Goal: Entertainment & Leisure: Consume media (video, audio)

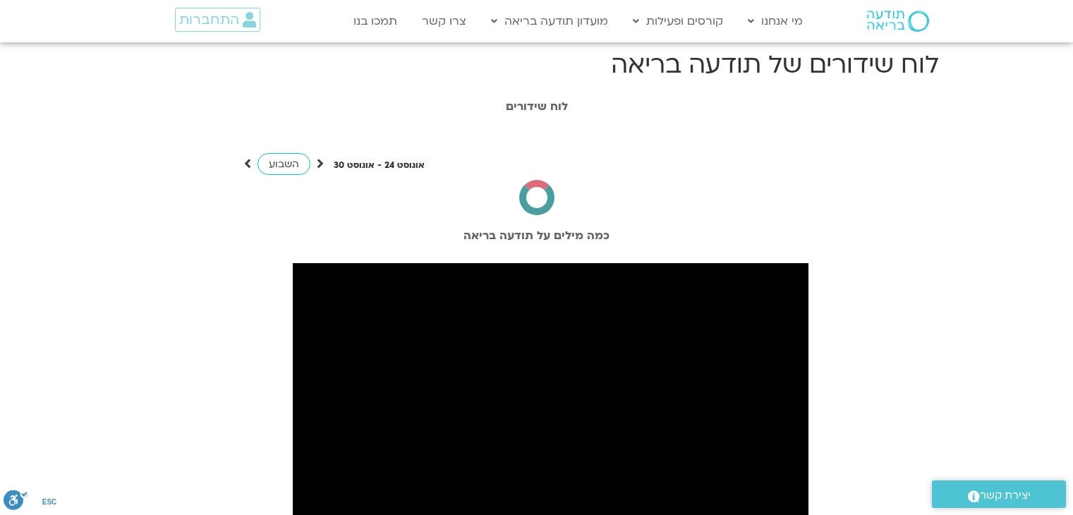
click at [198, 18] on span "התחברות" at bounding box center [209, 20] width 60 height 16
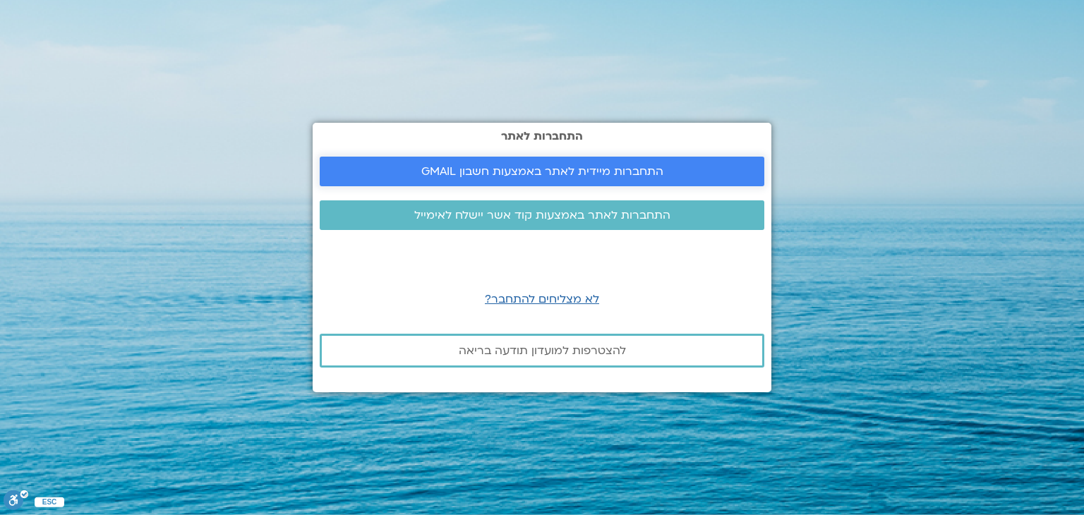
click at [483, 173] on span "התחברות מיידית לאתר באמצעות חשבון GMAIL" at bounding box center [542, 171] width 242 height 13
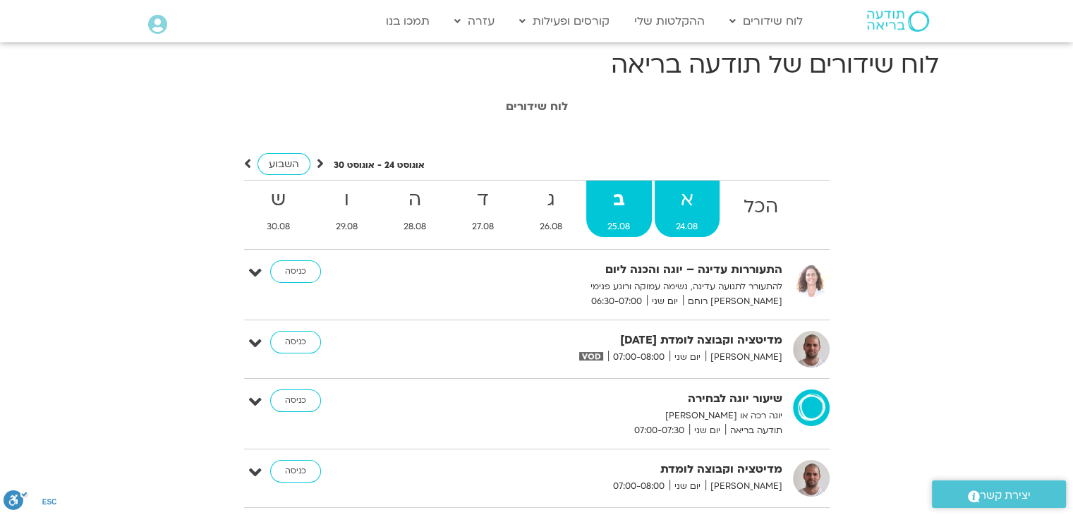
click at [706, 209] on strong "א" at bounding box center [687, 200] width 65 height 32
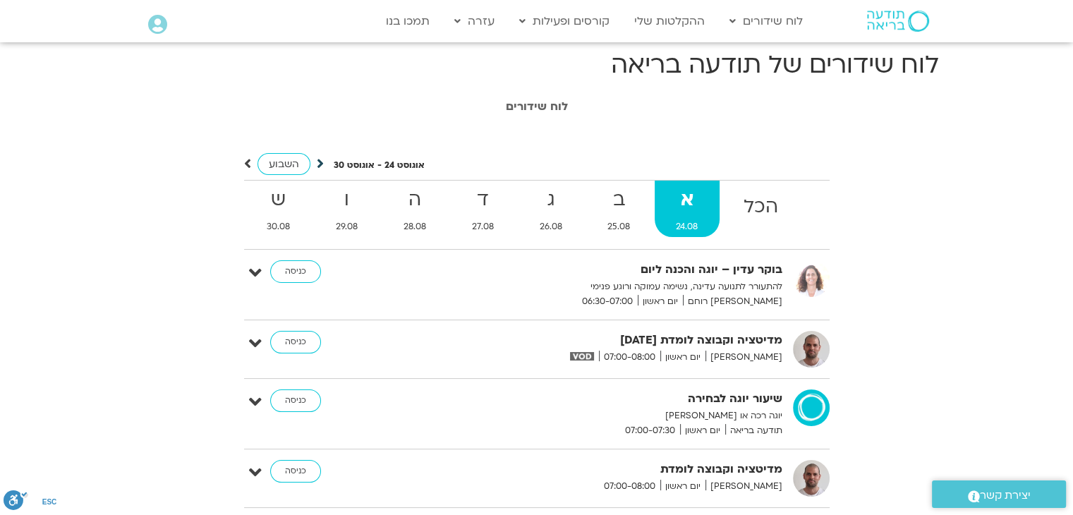
click at [317, 162] on icon at bounding box center [320, 164] width 7 height 14
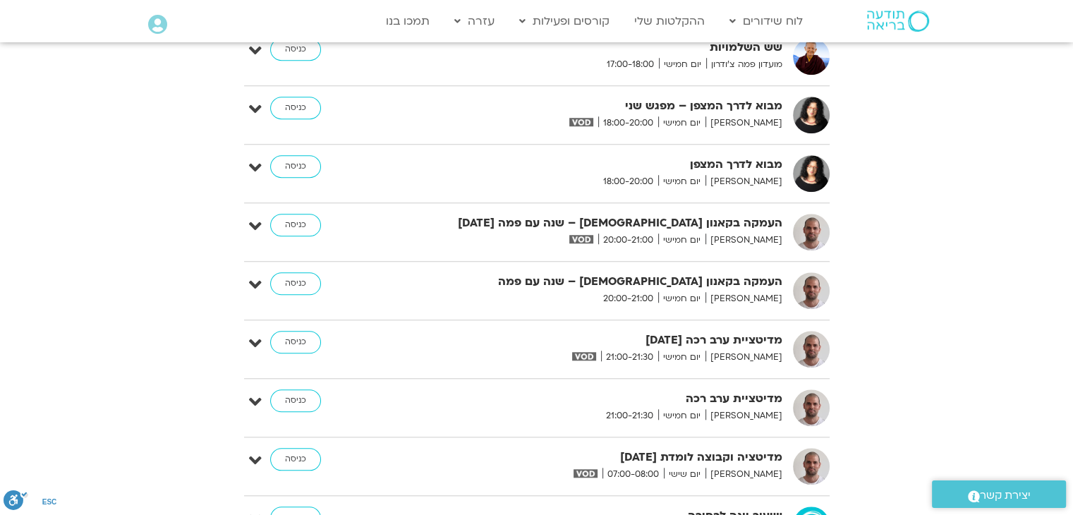
scroll to position [6637, 0]
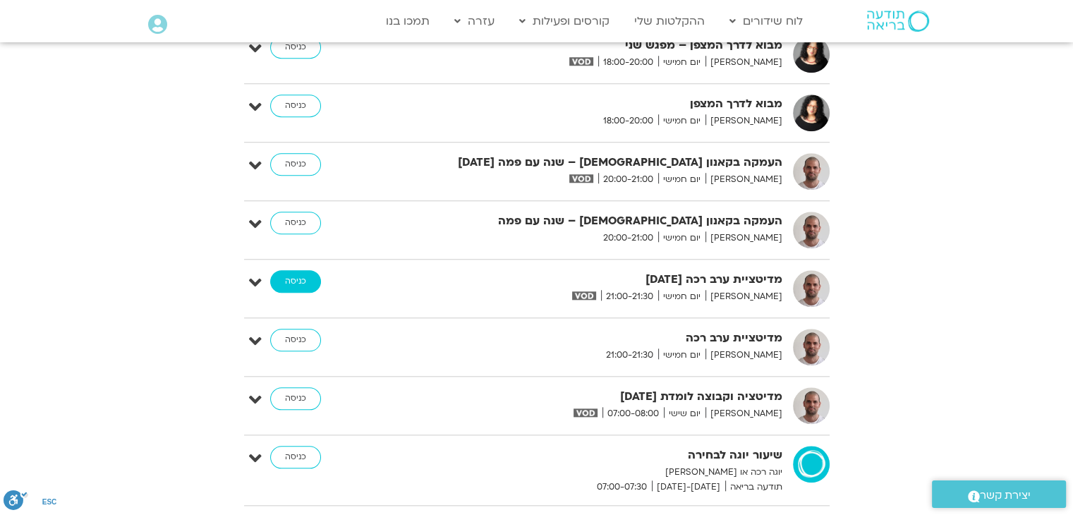
click at [308, 270] on link "כניסה" at bounding box center [295, 281] width 51 height 23
